Goal: Transaction & Acquisition: Subscribe to service/newsletter

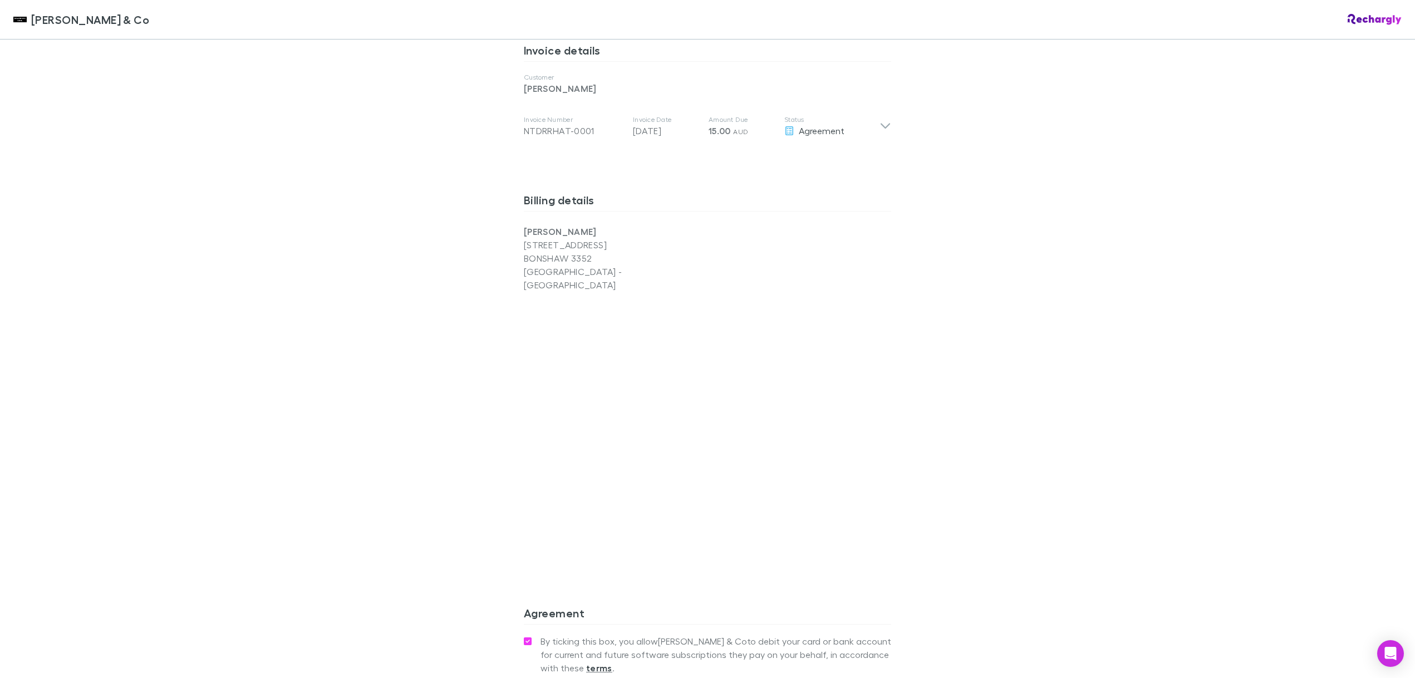
scroll to position [761, 0]
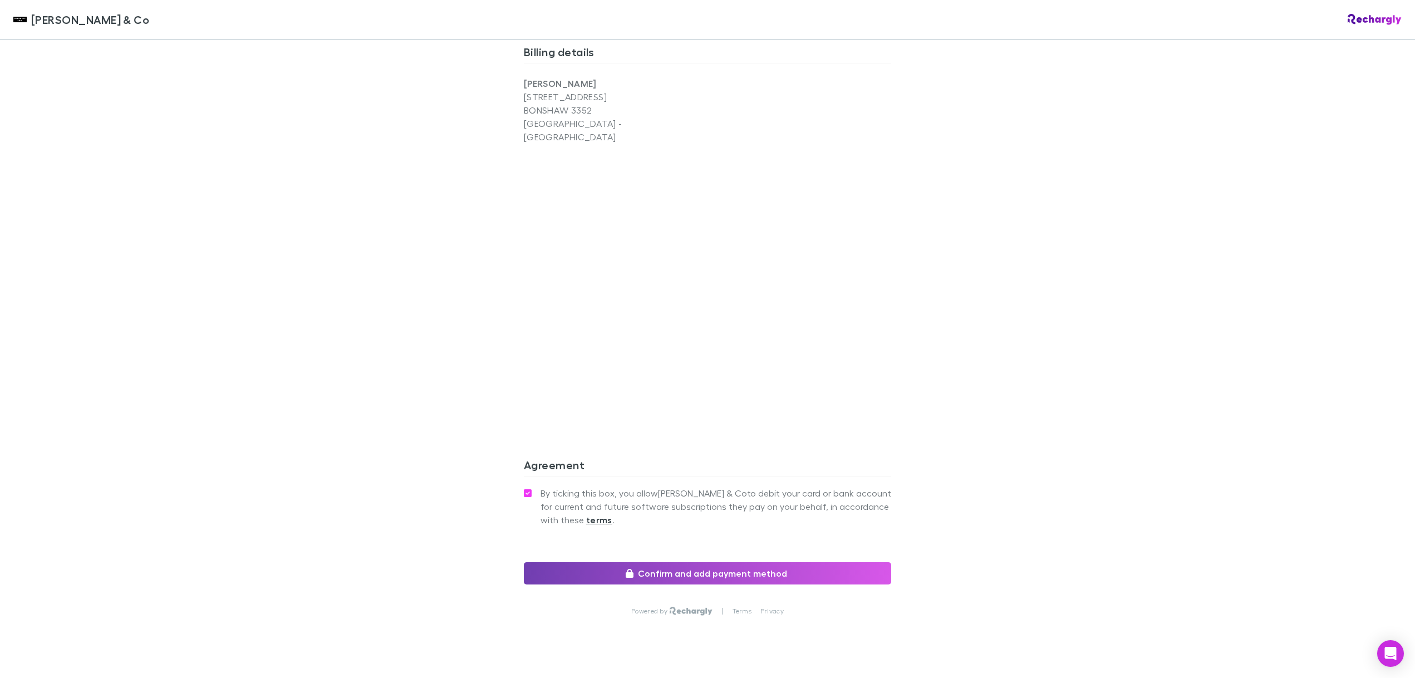
click at [731, 562] on button "Confirm and add payment method" at bounding box center [707, 573] width 367 height 22
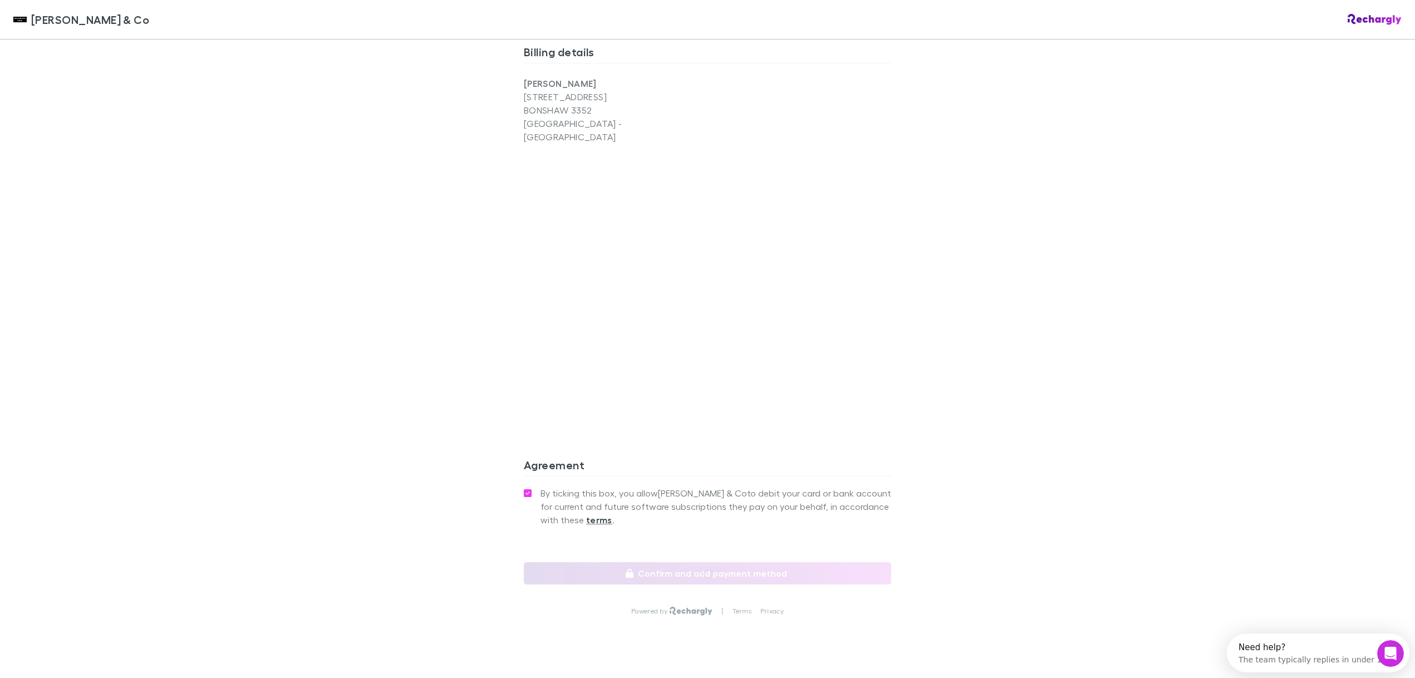
scroll to position [0, 0]
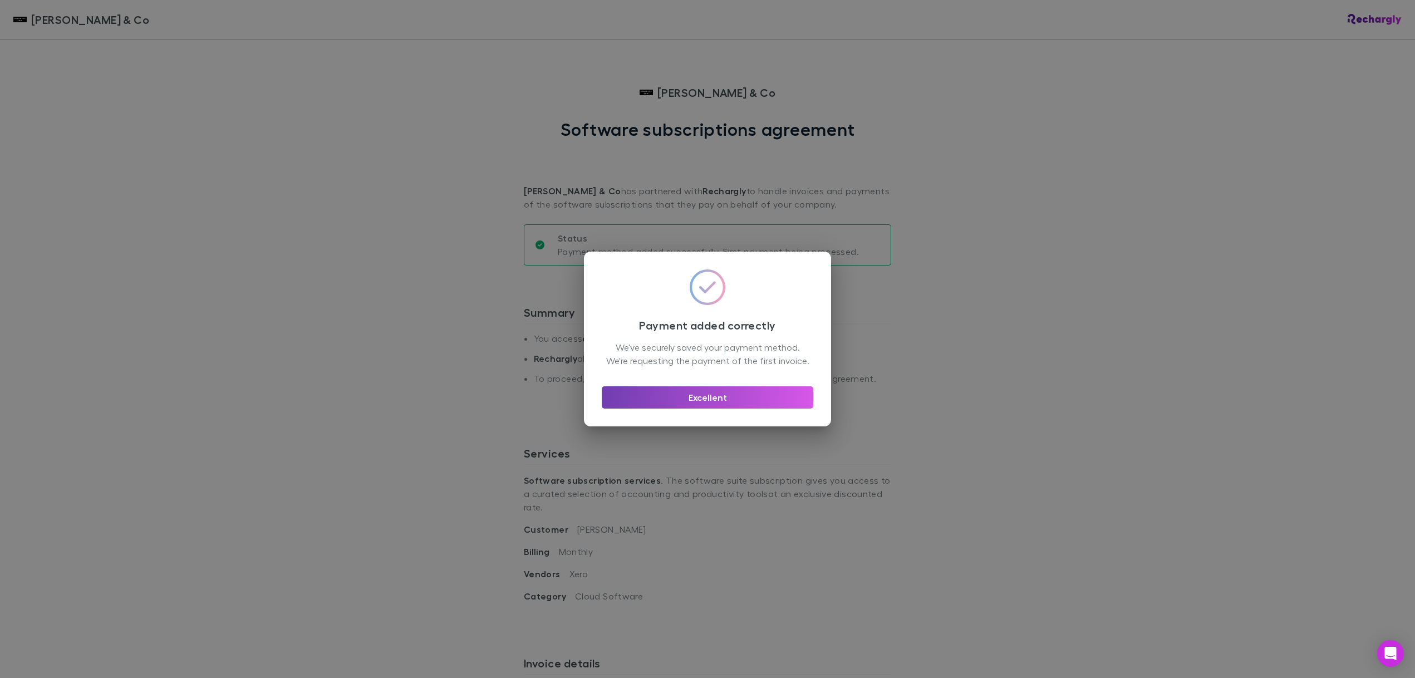
click at [715, 406] on button "Excellent" at bounding box center [708, 397] width 212 height 22
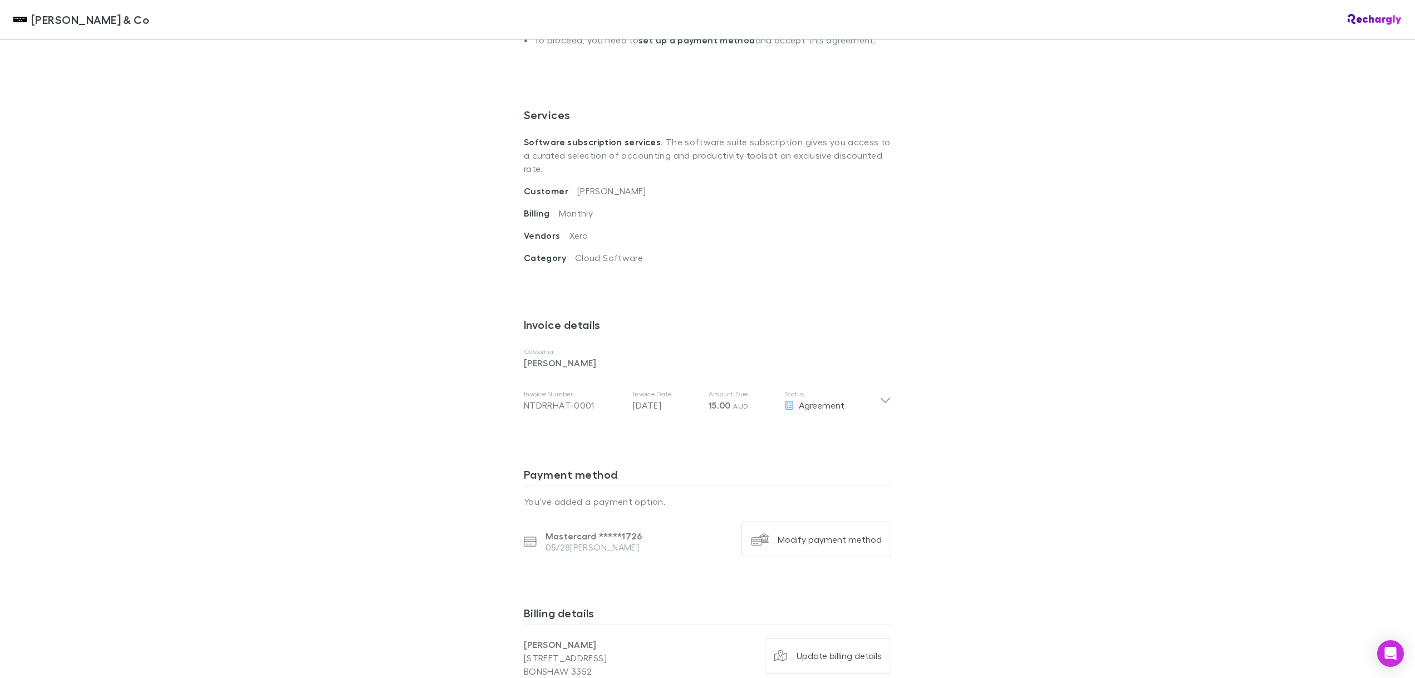
scroll to position [366, 0]
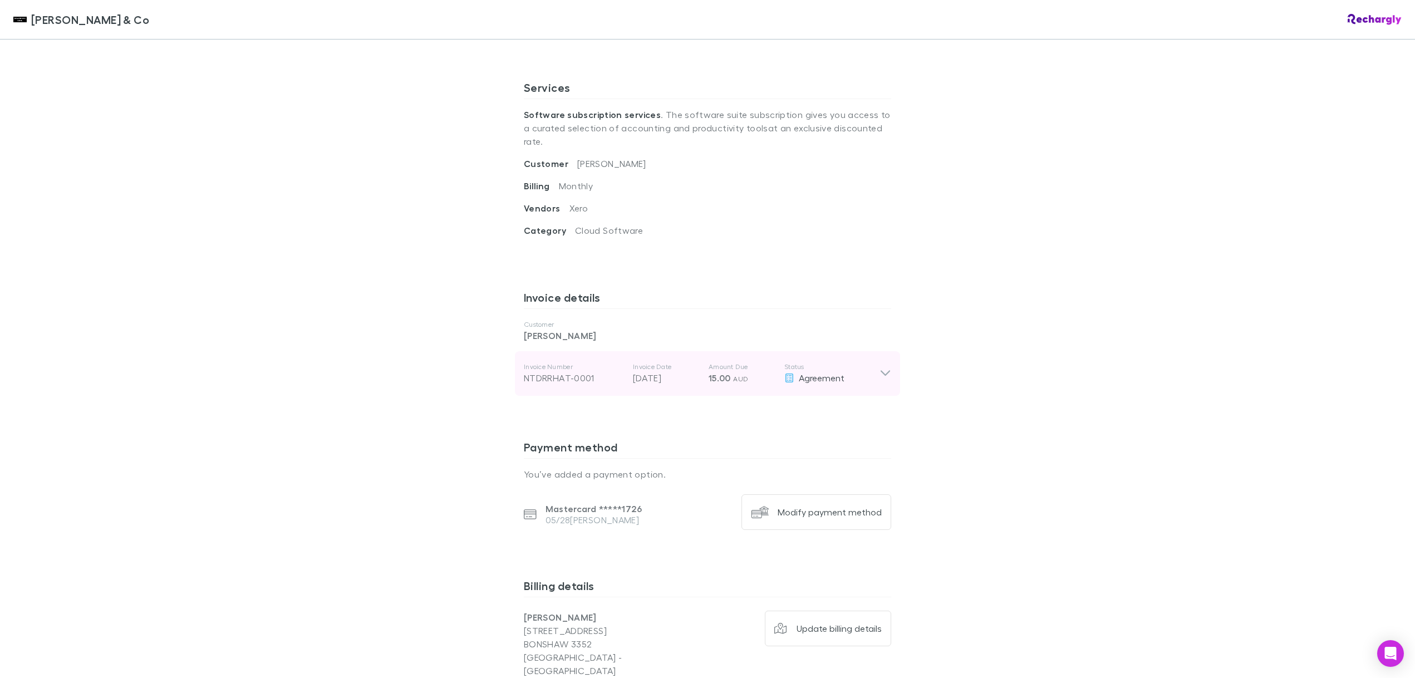
click at [880, 367] on icon at bounding box center [886, 373] width 12 height 13
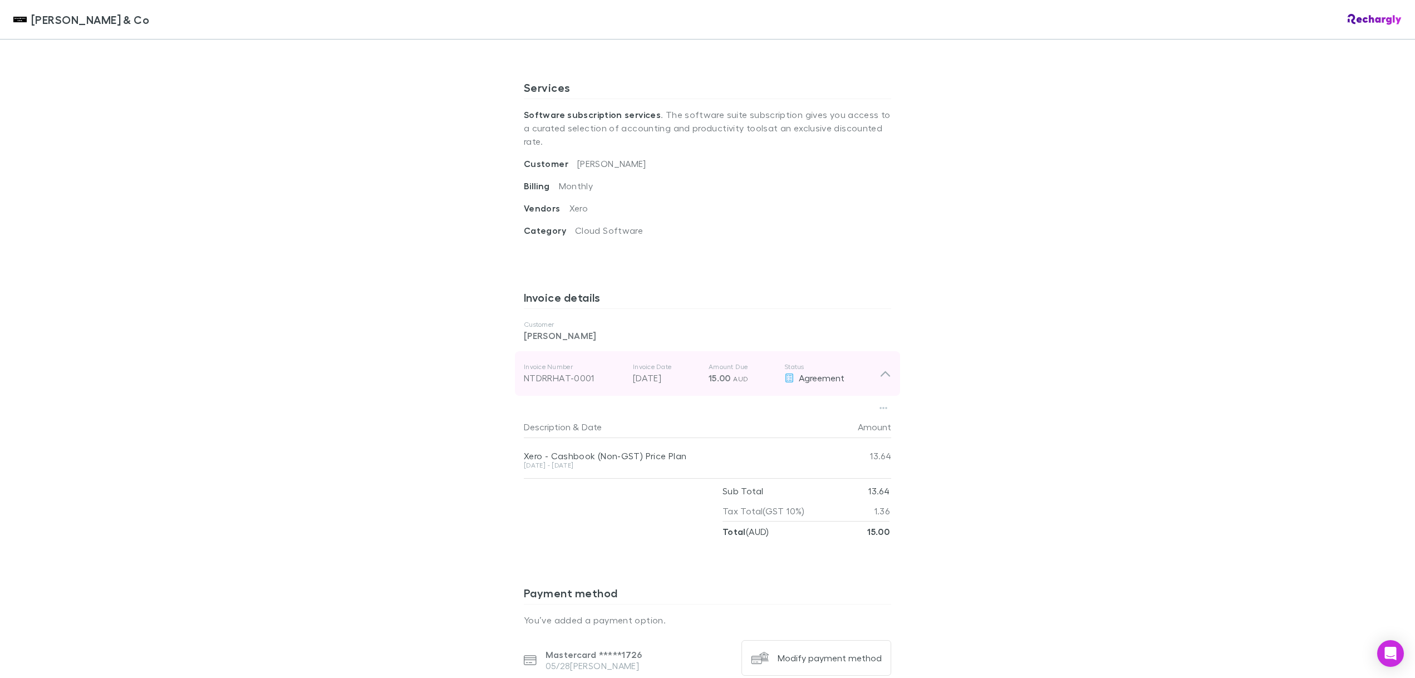
click at [882, 367] on icon at bounding box center [886, 373] width 12 height 13
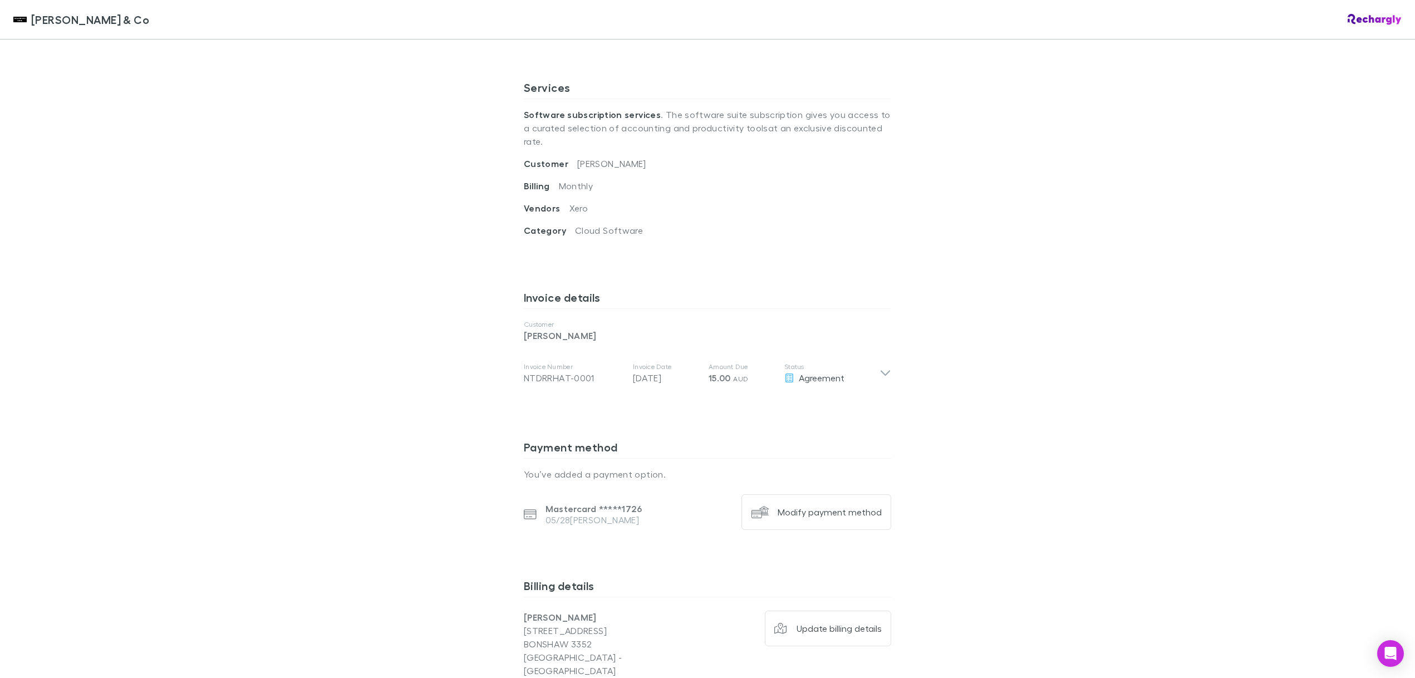
click at [1024, 319] on div "[PERSON_NAME] & Co [PERSON_NAME] & Co Software subscriptions agreement [PERSON_…" at bounding box center [707, 339] width 1415 height 678
